Goal: Information Seeking & Learning: Learn about a topic

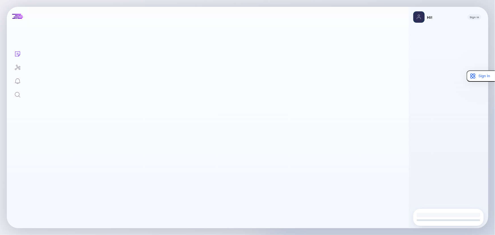
click at [18, 96] on icon "Search" at bounding box center [17, 94] width 7 height 7
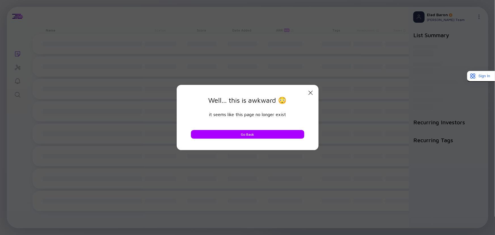
click at [309, 91] on icon "Close Modal" at bounding box center [310, 92] width 7 height 7
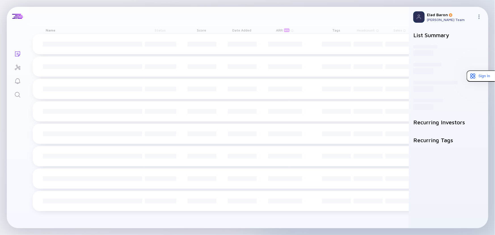
click at [18, 95] on icon "Search" at bounding box center [17, 94] width 7 height 7
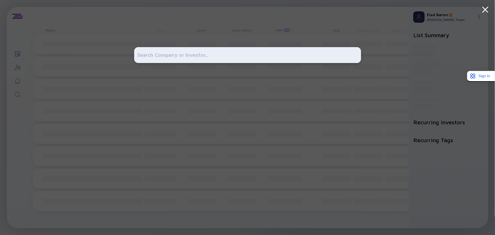
click at [166, 55] on input "text" at bounding box center [248, 55] width 220 height 10
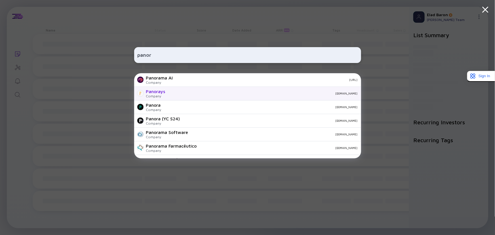
type input "panor"
click at [159, 96] on div "Company" at bounding box center [155, 96] width 19 height 4
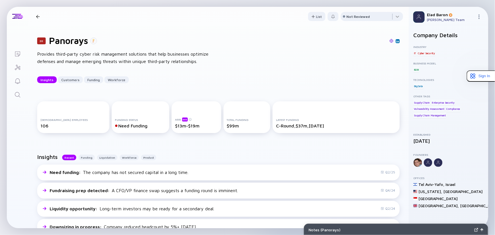
click at [14, 95] on icon "Search" at bounding box center [17, 94] width 7 height 7
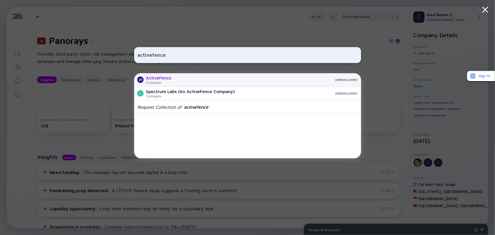
type input "activefence"
click at [179, 79] on div "[DOMAIN_NAME]" at bounding box center [267, 79] width 182 height 3
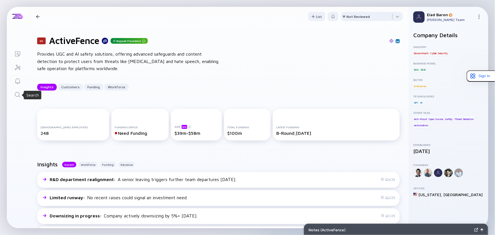
click at [18, 92] on icon "Search" at bounding box center [17, 94] width 5 height 5
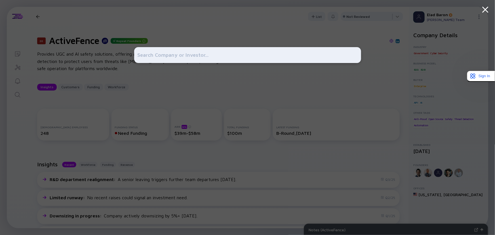
click at [229, 133] on div at bounding box center [247, 117] width 227 height 235
click at [158, 81] on div at bounding box center [247, 117] width 227 height 235
click at [487, 11] on icon at bounding box center [485, 9] width 5 height 5
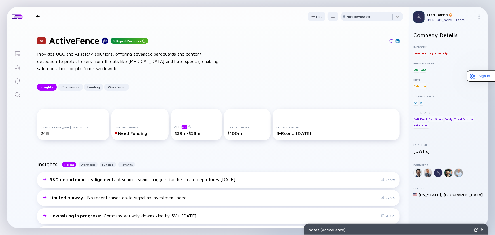
click at [56, 56] on div "Provides UGC and AI safety solutions, offering advanced safeguards and content …" at bounding box center [128, 62] width 182 height 22
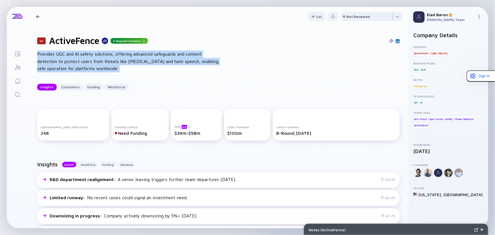
click at [56, 56] on div "Provides UGC and AI safety solutions, offering advanced safeguards and content …" at bounding box center [128, 62] width 182 height 22
copy div "Provides UGC and AI safety solutions, offering advanced safeguards and content …"
click at [19, 89] on link "Search" at bounding box center [17, 94] width 21 height 14
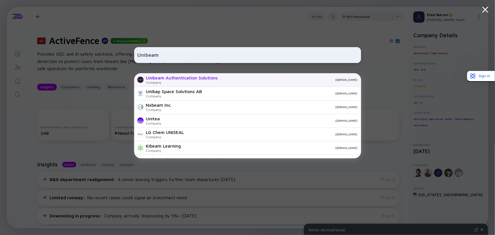
type input "Unibeam"
click at [184, 80] on div "Unibeam Authentication Solutions" at bounding box center [182, 77] width 72 height 5
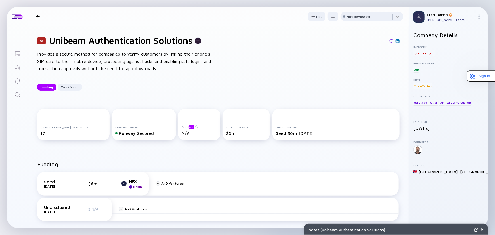
click at [22, 94] on link "Search" at bounding box center [17, 94] width 21 height 14
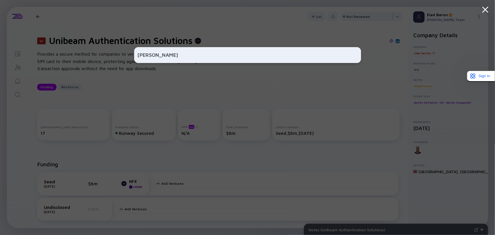
type input "[PERSON_NAME]"
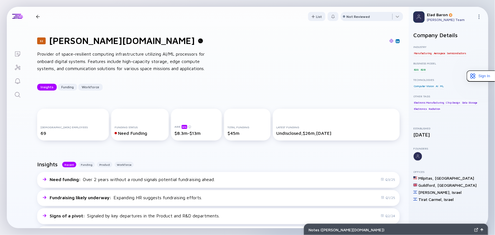
click at [13, 93] on link "Search" at bounding box center [17, 94] width 21 height 14
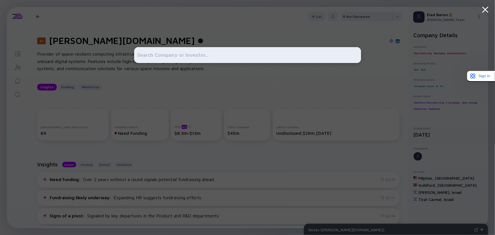
click at [160, 48] on div at bounding box center [247, 55] width 227 height 16
click at [159, 53] on input "text" at bounding box center [248, 55] width 220 height 10
click at [159, 54] on input "text" at bounding box center [248, 55] width 220 height 10
click at [172, 54] on input "text" at bounding box center [248, 55] width 220 height 10
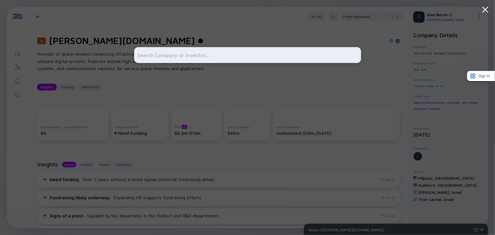
paste input "Unibeam"
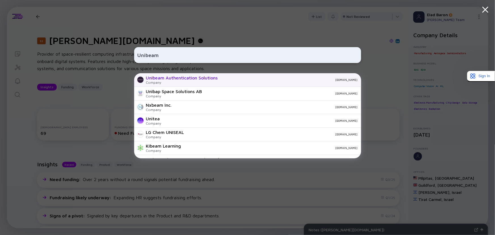
type input "Unibeam"
click at [191, 75] on div "Unibeam Authentication Solutions" at bounding box center [182, 77] width 72 height 5
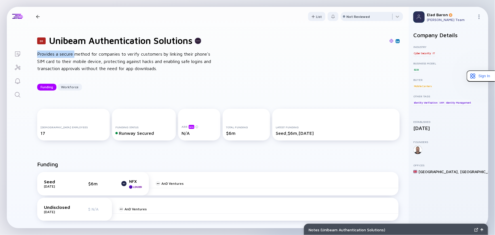
drag, startPoint x: 37, startPoint y: 54, endPoint x: 75, endPoint y: 54, distance: 38.3
click at [75, 54] on div "20 Unibeam Authentication Solutions Provides a secure method for companies to v…" at bounding box center [218, 63] width 381 height 74
click at [75, 54] on div "Provides a secure method for companies to verify customers by linking their pho…" at bounding box center [128, 62] width 182 height 22
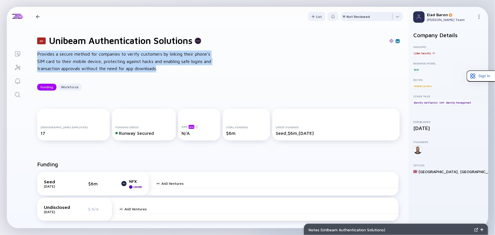
drag, startPoint x: 35, startPoint y: 54, endPoint x: 158, endPoint y: 68, distance: 124.0
click at [158, 68] on div "20 Unibeam Authentication Solutions Provides a secure method for companies to v…" at bounding box center [218, 63] width 381 height 74
copy div "Provides a secure method for companies to verify customers by linking their pho…"
click at [17, 96] on icon "Search" at bounding box center [17, 94] width 5 height 5
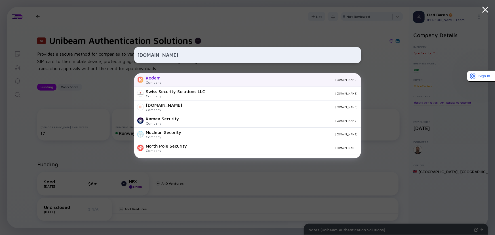
type input "[DOMAIN_NAME]"
click at [158, 75] on div "Kodem" at bounding box center [153, 77] width 15 height 5
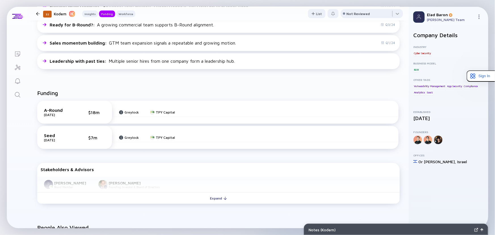
scroll to position [181, 0]
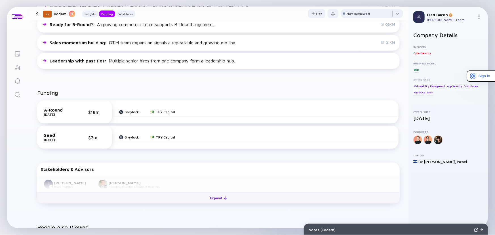
click at [187, 204] on button "Expand" at bounding box center [218, 197] width 363 height 11
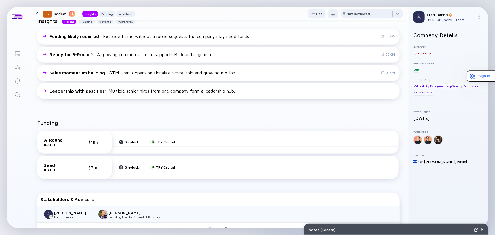
scroll to position [155, 0]
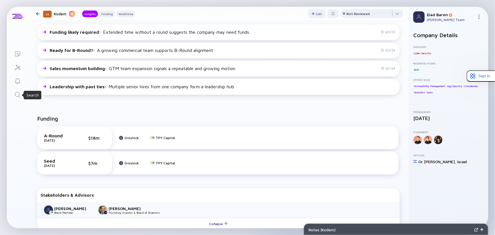
click at [15, 93] on icon "Search" at bounding box center [17, 94] width 5 height 5
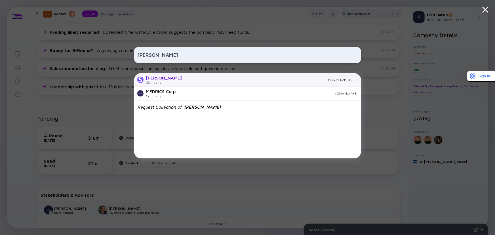
type input "[PERSON_NAME]"
click at [159, 83] on div "Company" at bounding box center [164, 82] width 36 height 4
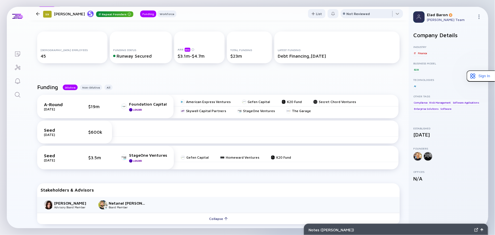
scroll to position [103, 0]
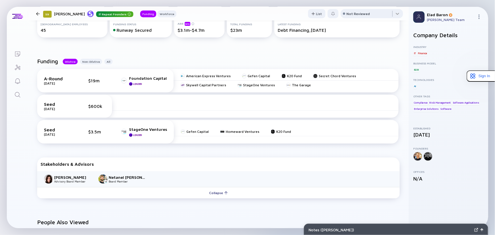
click at [140, 158] on div "Stakeholders & Advisors [PERSON_NAME] Advisory Board Member [PERSON_NAME] Board…" at bounding box center [218, 178] width 363 height 41
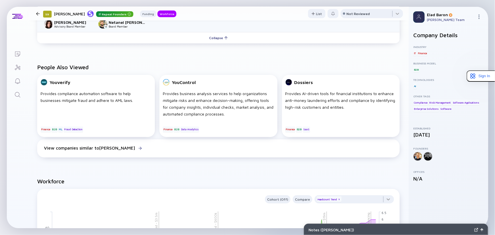
scroll to position [181, 0]
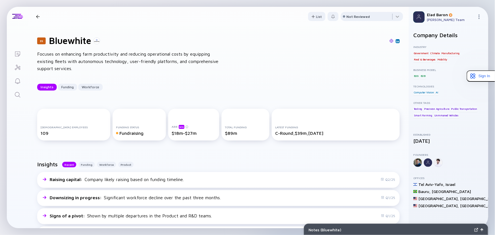
scroll to position [4, 0]
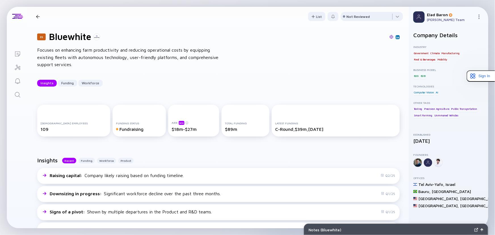
click at [17, 97] on div "Search" at bounding box center [17, 95] width 7 height 8
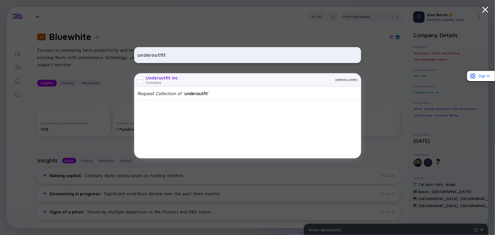
type input "underoutfit"
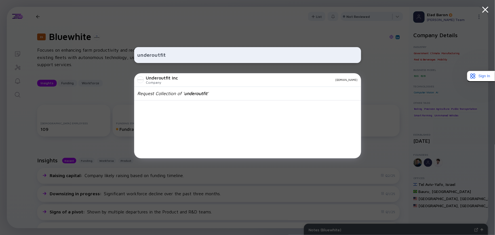
click at [180, 80] on div "Underoutfit Inc Company underoutfit.com" at bounding box center [247, 80] width 227 height 14
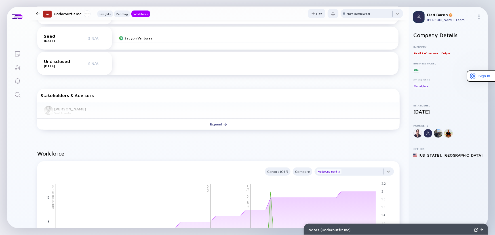
scroll to position [206, 0]
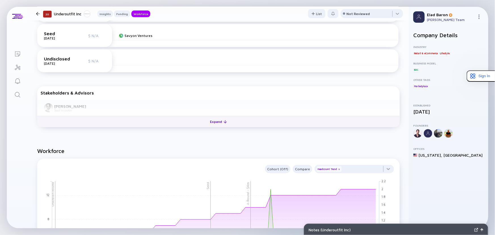
click at [232, 123] on button "Expand" at bounding box center [218, 121] width 363 height 11
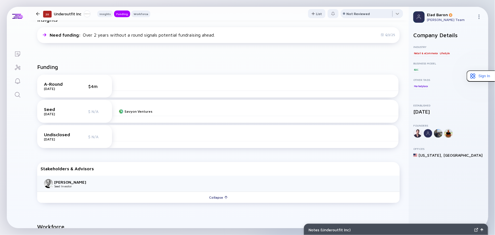
scroll to position [0, 0]
